Goal: Task Accomplishment & Management: Complete application form

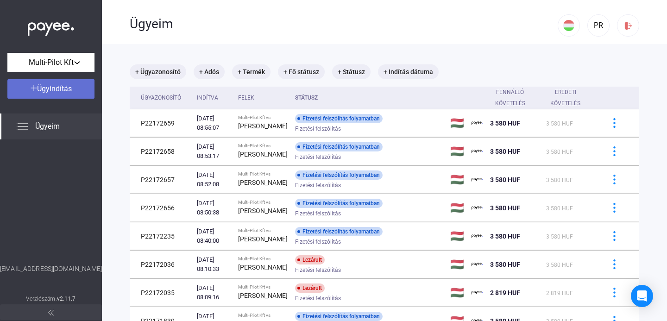
click at [78, 89] on div "Ügyindítás" at bounding box center [51, 88] width 82 height 11
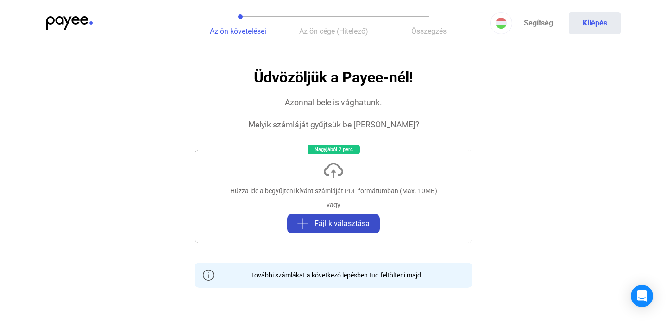
click at [337, 224] on span "Fájl kiválasztása" at bounding box center [342, 223] width 55 height 11
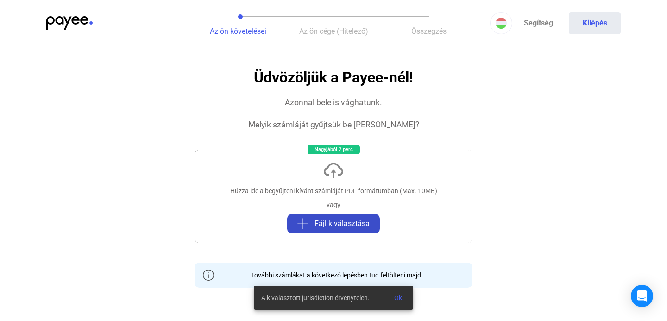
click at [337, 222] on span "Fájl kiválasztása" at bounding box center [342, 223] width 55 height 11
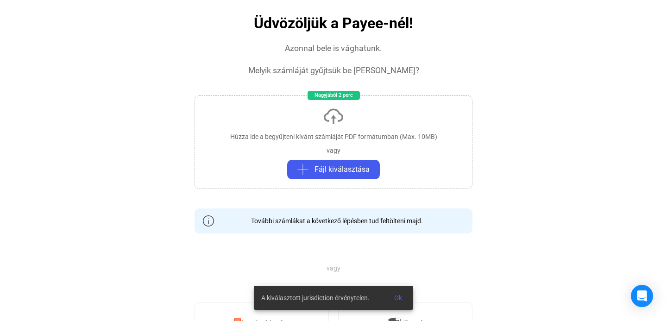
scroll to position [94, 0]
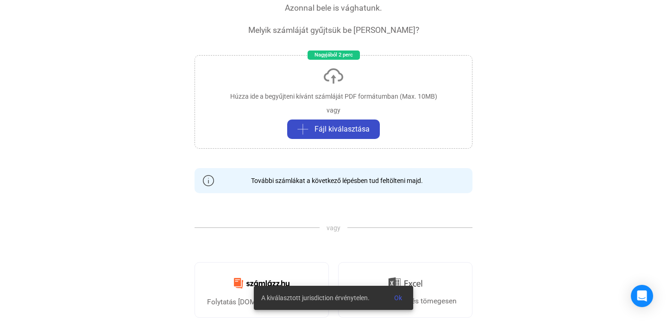
click at [339, 129] on span "Fájl kiválasztása" at bounding box center [342, 129] width 55 height 11
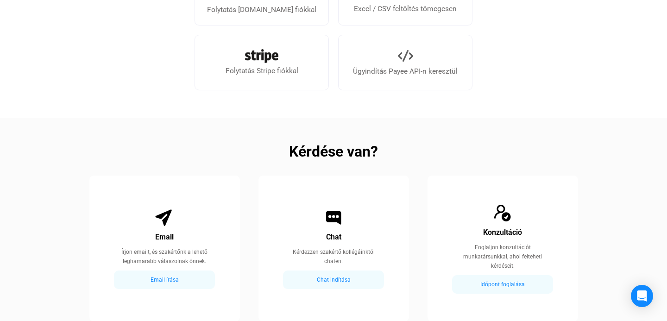
scroll to position [479, 0]
